Goal: Task Accomplishment & Management: Use online tool/utility

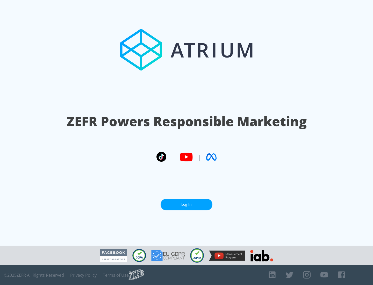
click at [186, 204] on link "Log In" at bounding box center [186, 204] width 52 height 12
